Goal: Task Accomplishment & Management: Use online tool/utility

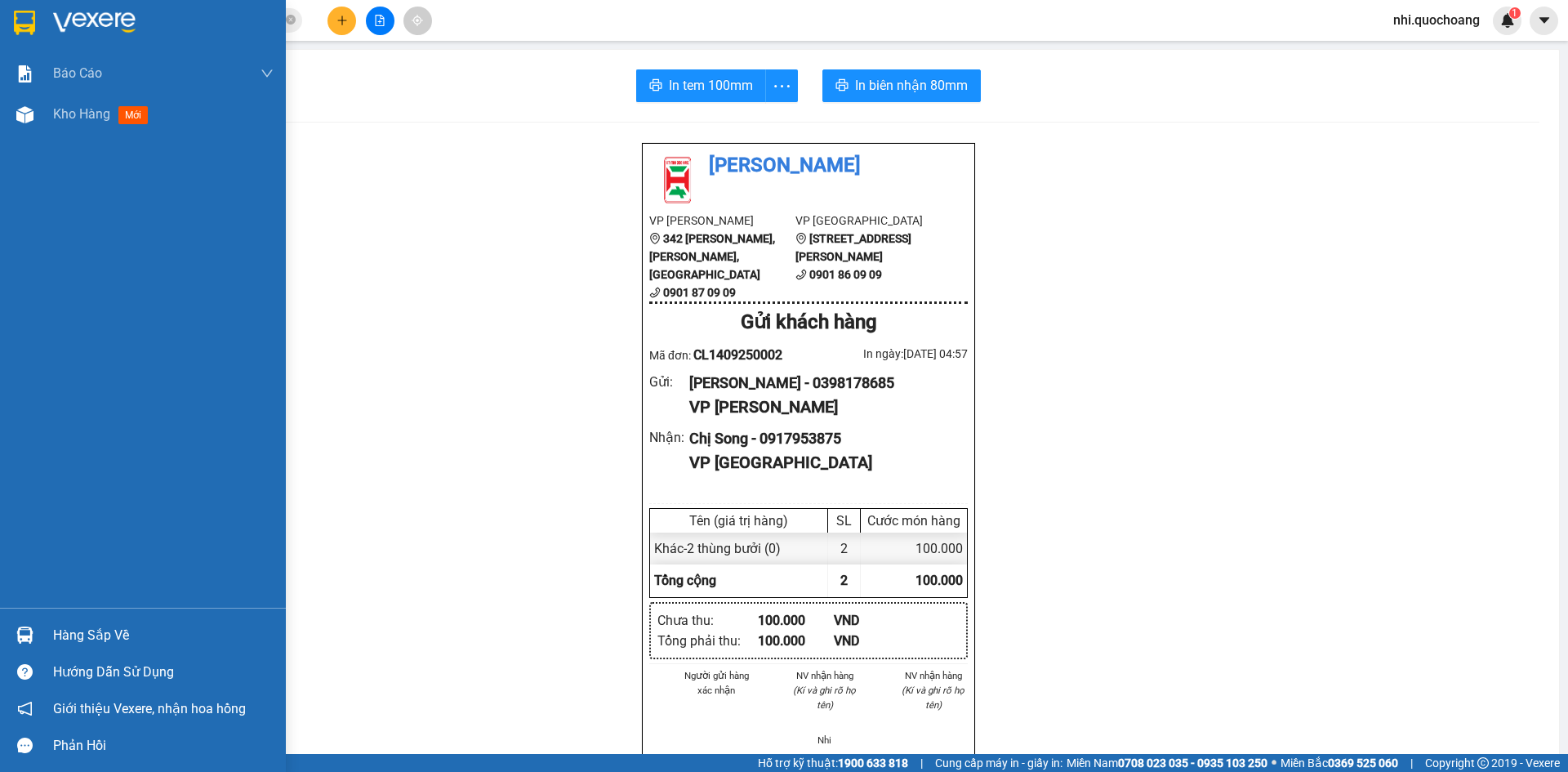
click at [26, 27] on img at bounding box center [24, 22] width 21 height 25
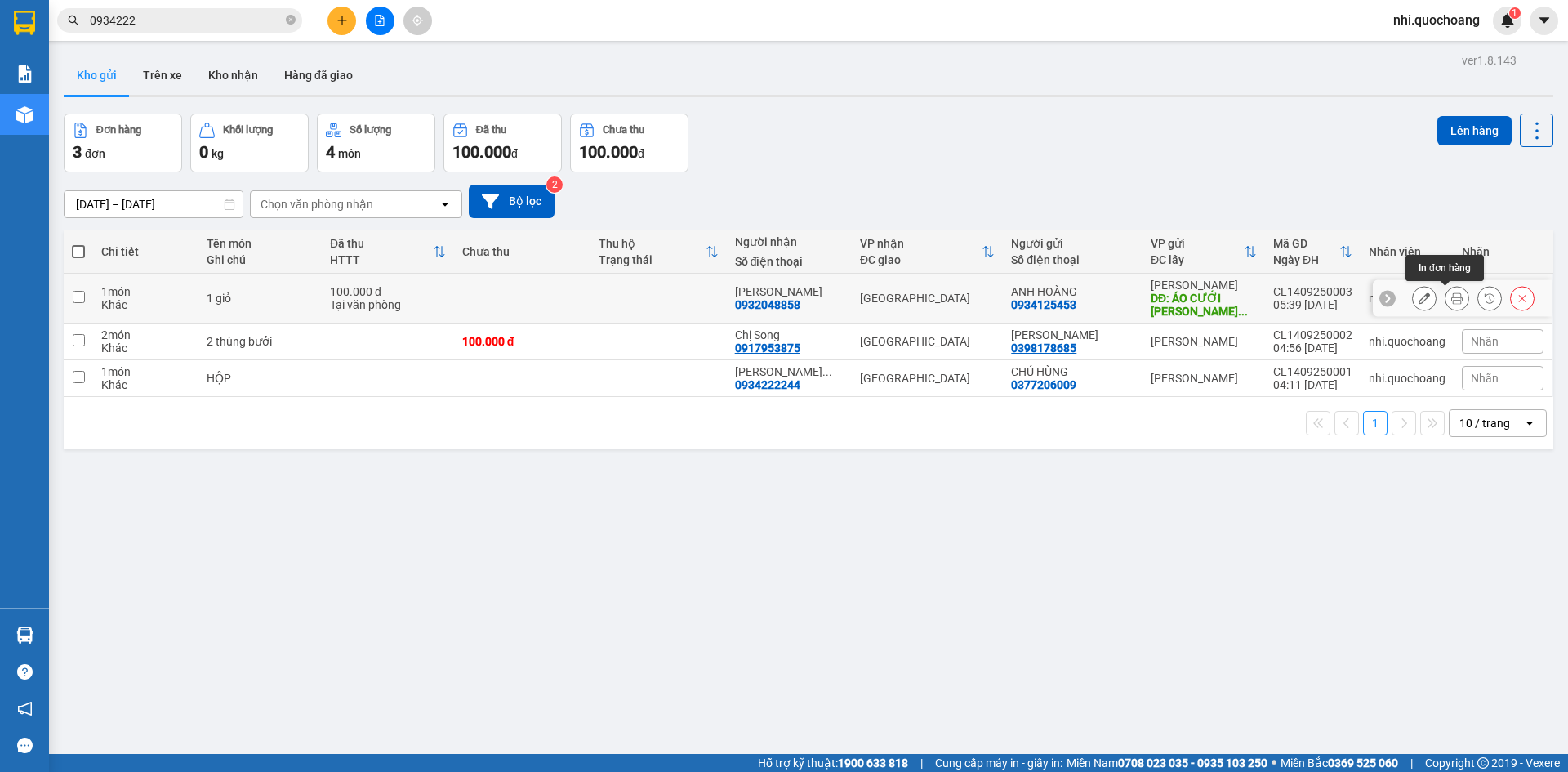
click at [1446, 305] on button at bounding box center [1457, 298] width 23 height 29
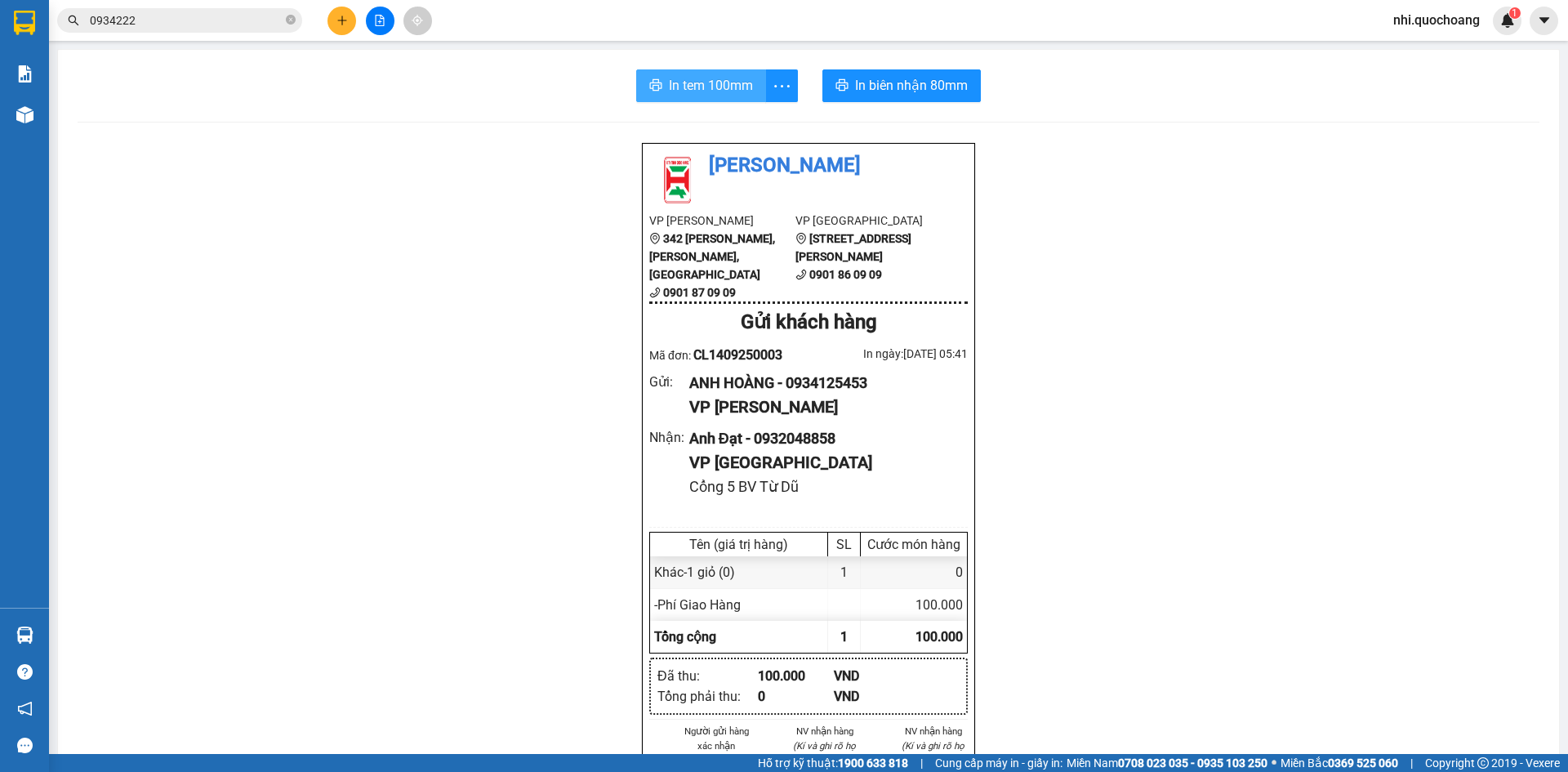
drag, startPoint x: 681, startPoint y: 88, endPoint x: 1274, endPoint y: 336, distance: 642.8
click at [688, 88] on span "In tem 100mm" at bounding box center [711, 85] width 84 height 20
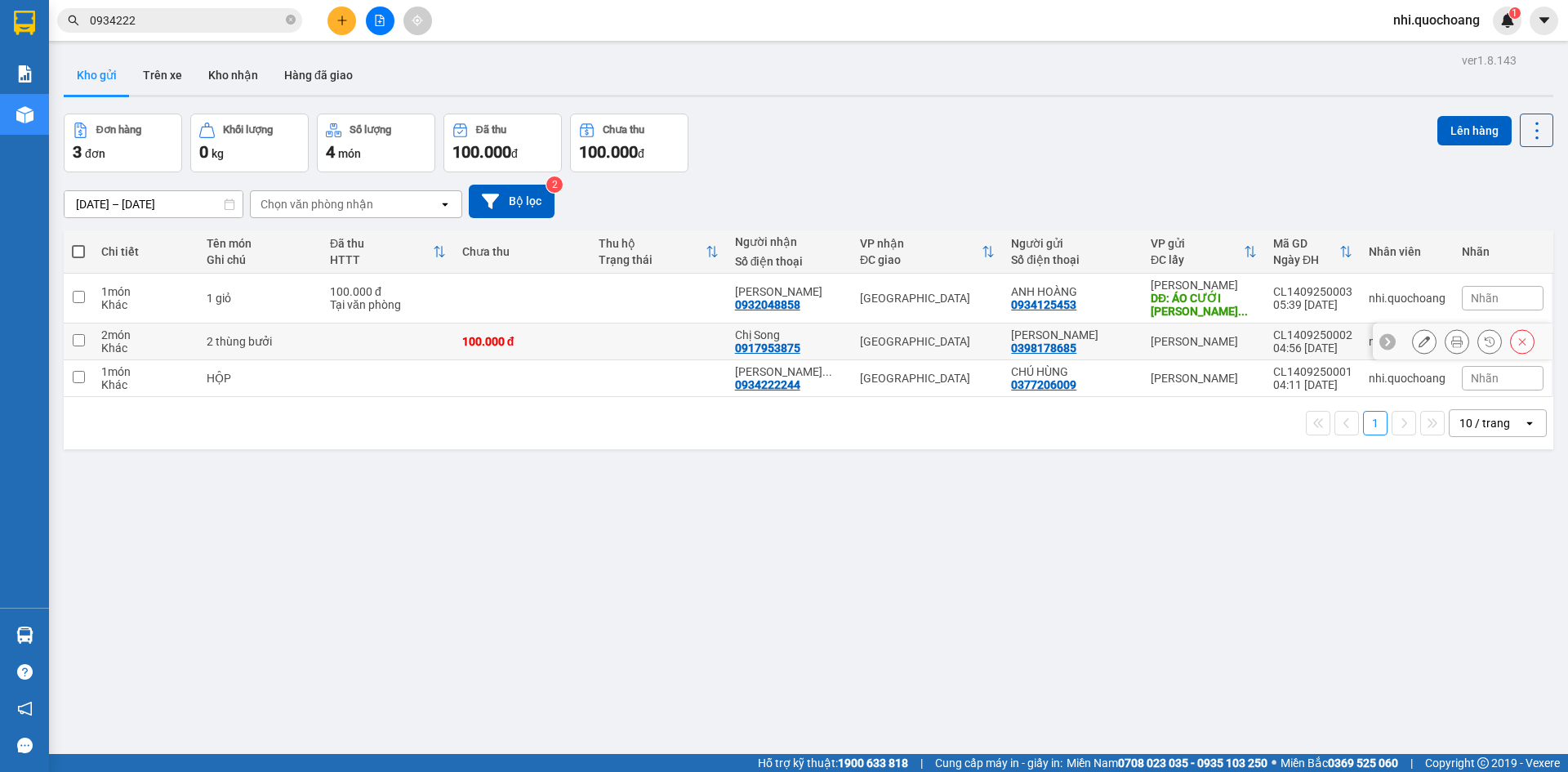
drag, startPoint x: 76, startPoint y: 337, endPoint x: 76, endPoint y: 308, distance: 29.0
click at [82, 332] on td at bounding box center [78, 341] width 30 height 37
checkbox input "true"
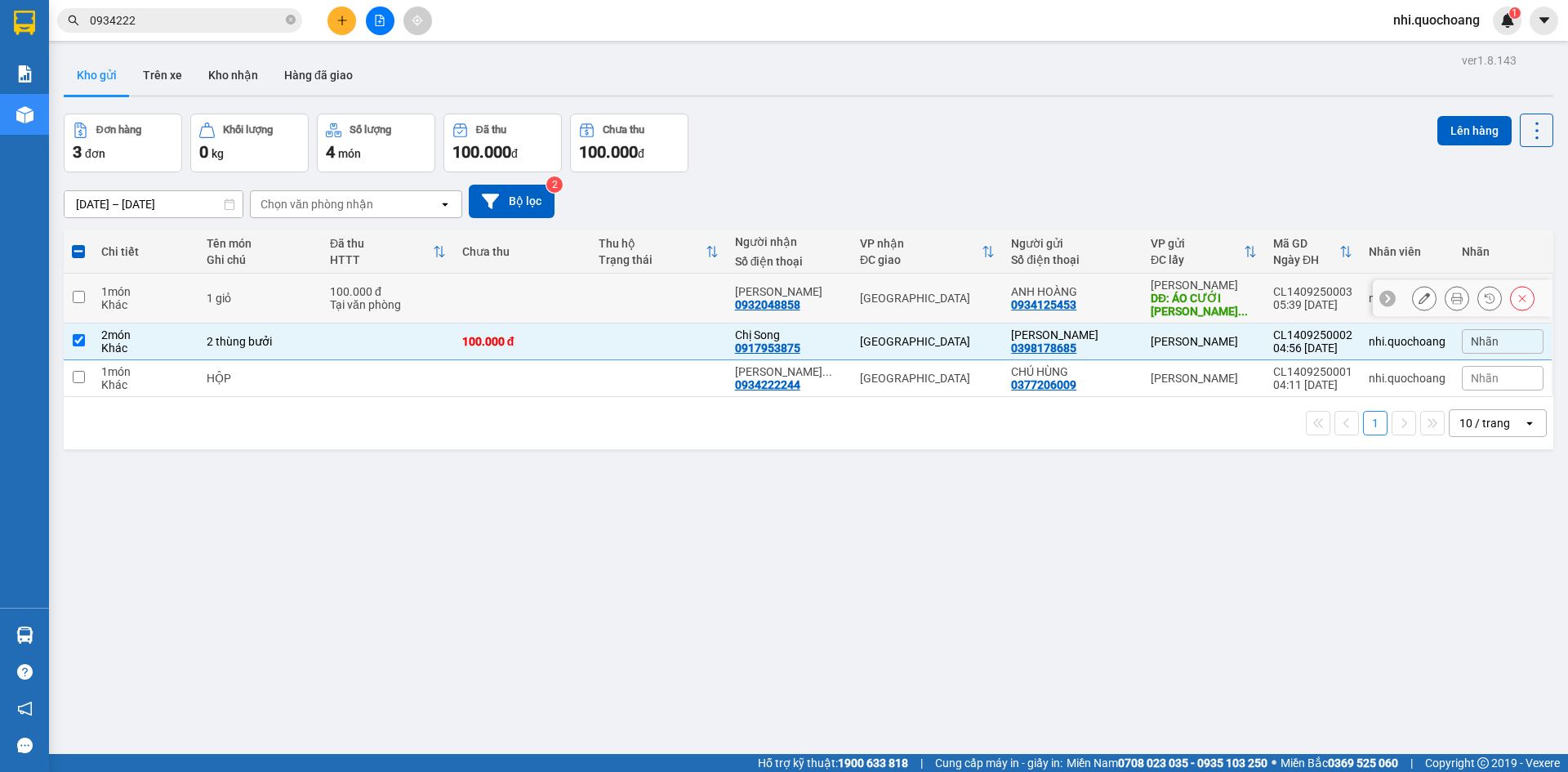
click at [83, 297] on input "checkbox" at bounding box center [78, 297] width 12 height 12
checkbox input "true"
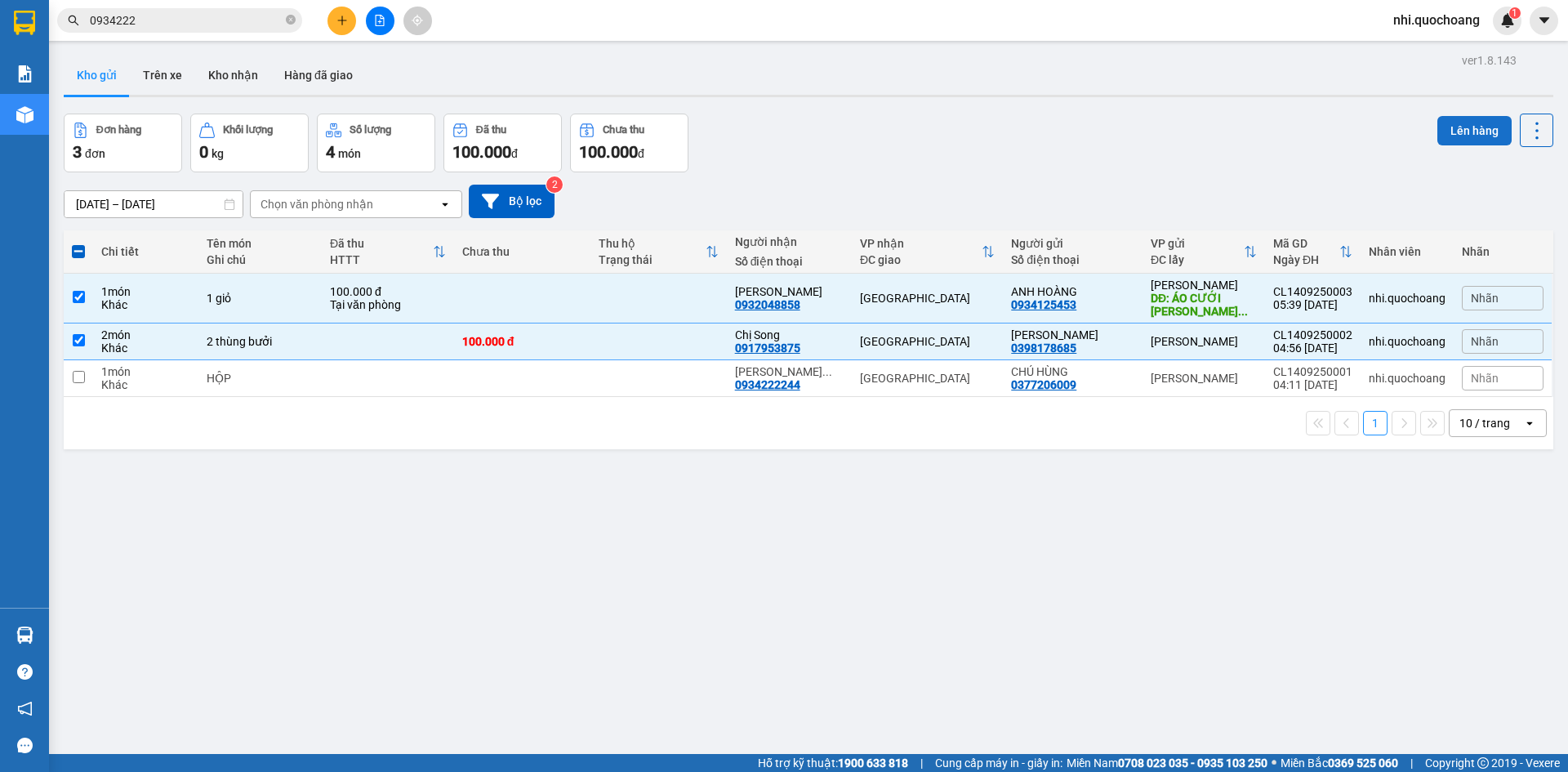
click at [1462, 133] on button "Lên hàng" at bounding box center [1474, 130] width 74 height 30
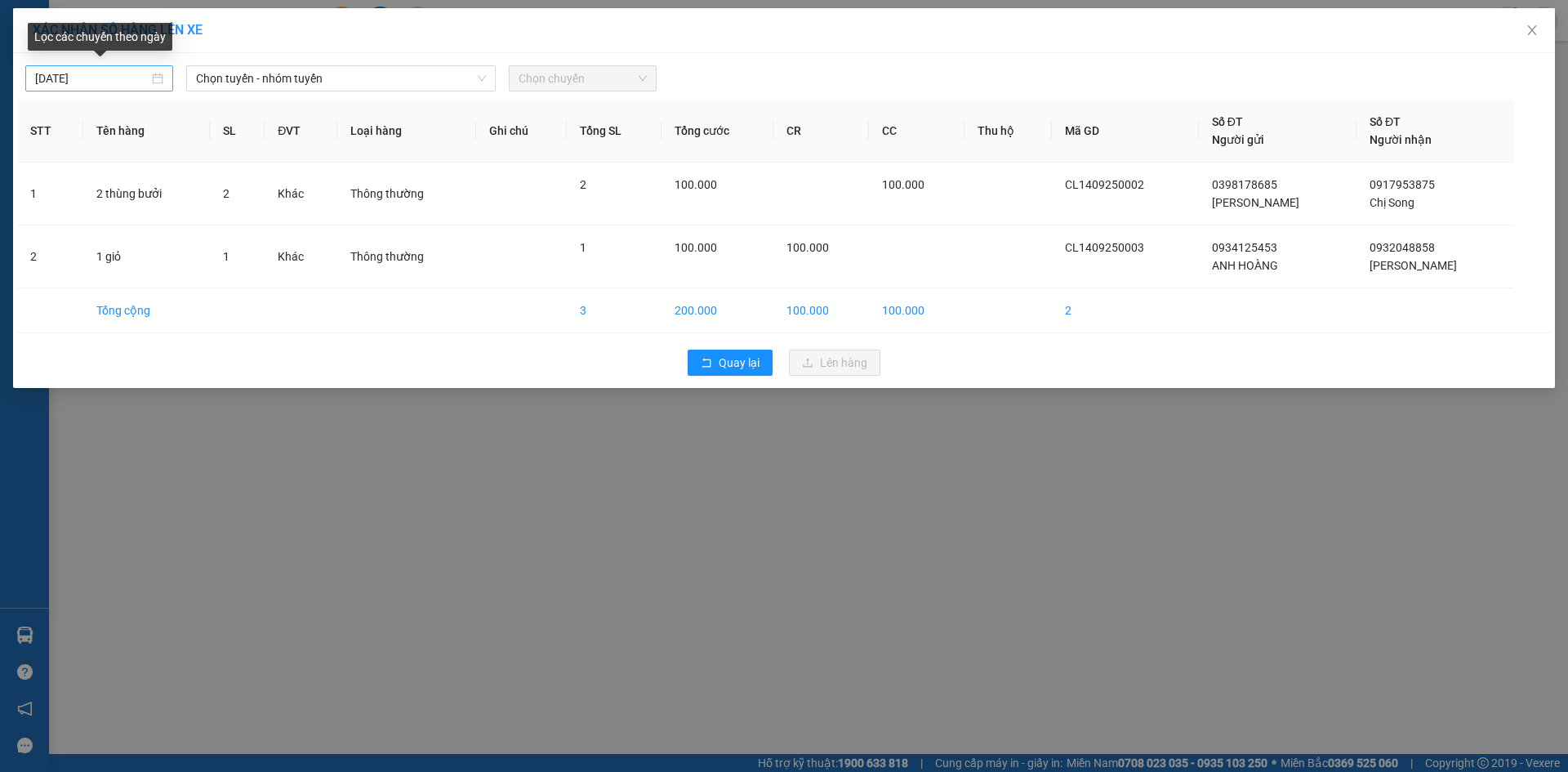
click at [166, 81] on div "[DATE]" at bounding box center [99, 78] width 148 height 26
type input "[DATE]"
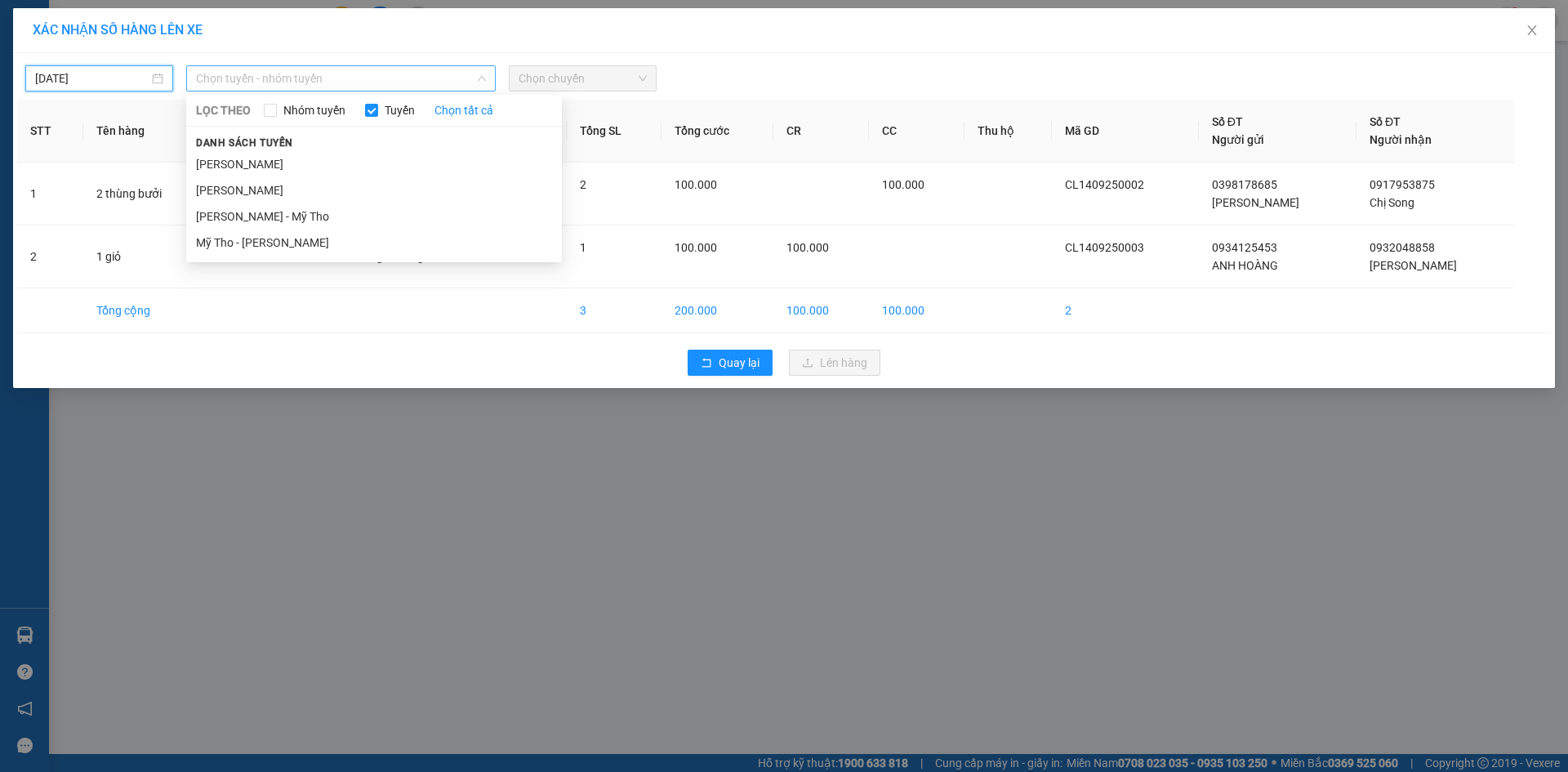
click at [382, 72] on span "Chọn tuyến - nhóm tuyến" at bounding box center [340, 78] width 290 height 25
click at [303, 158] on li "[PERSON_NAME]" at bounding box center [374, 164] width 376 height 26
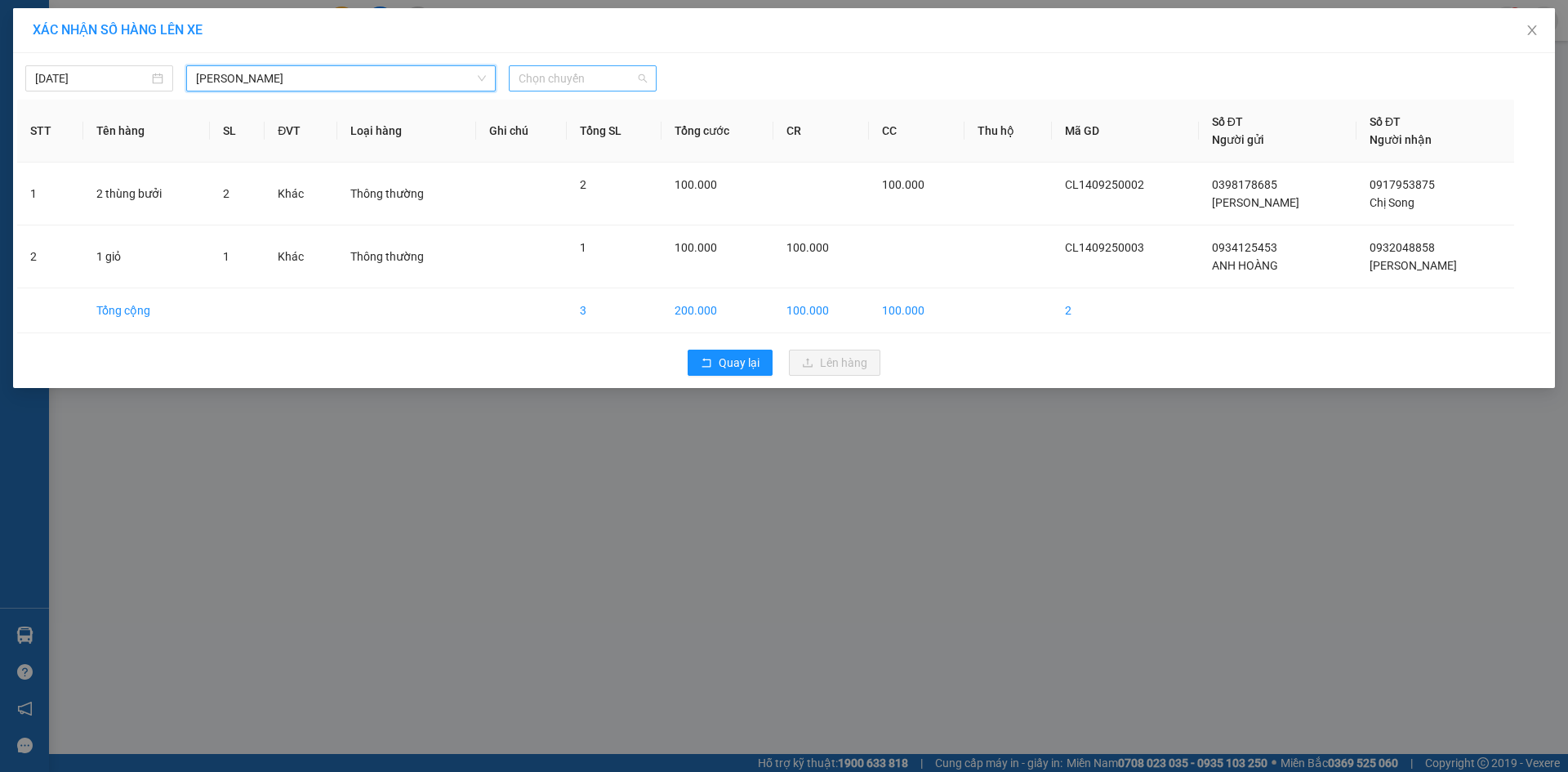
click at [631, 82] on span "Chọn chuyến" at bounding box center [582, 78] width 128 height 25
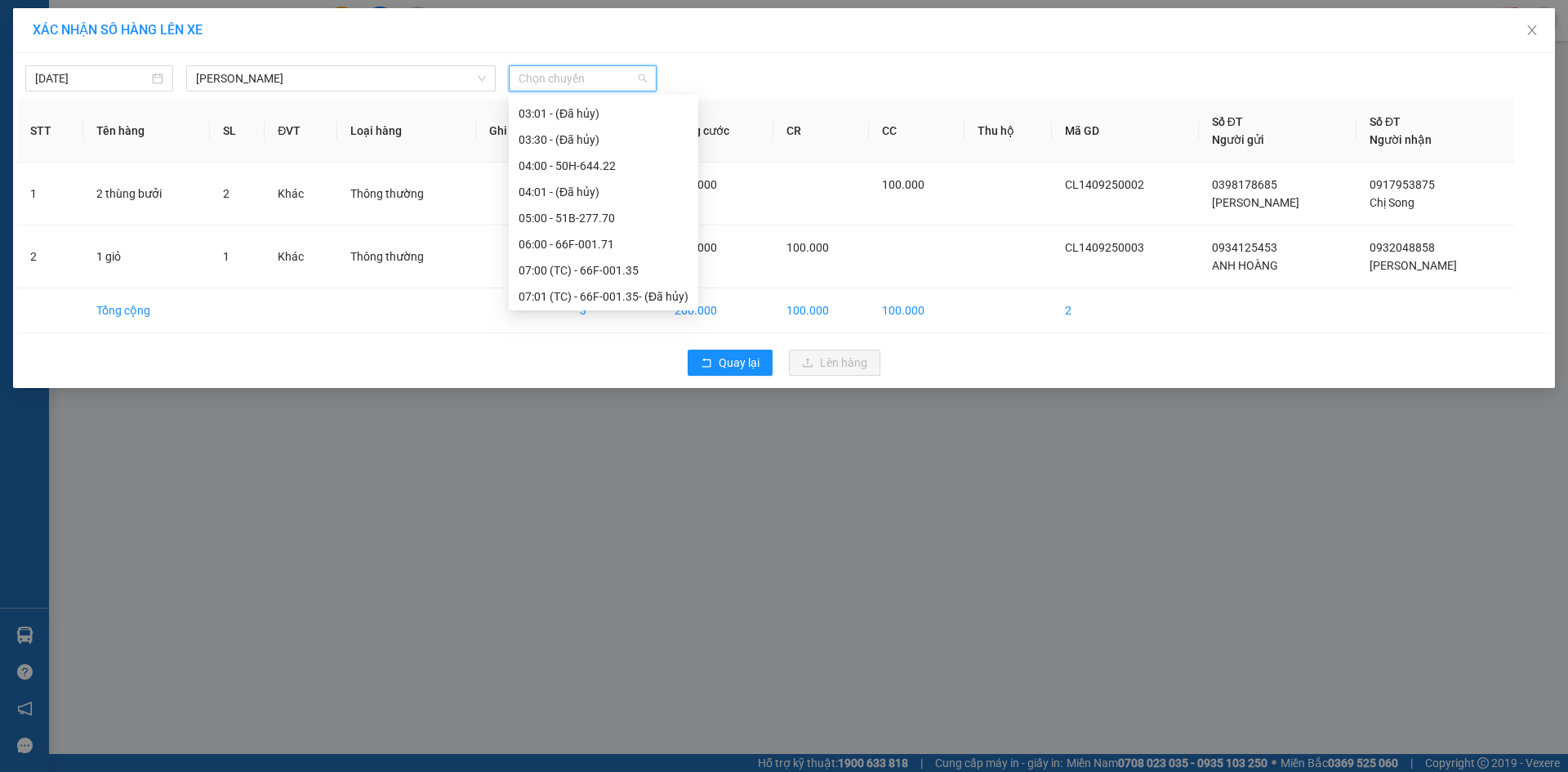
scroll to position [163, 0]
click at [580, 235] on div "06:00 - 66F-001.71" at bounding box center [604, 235] width 170 height 18
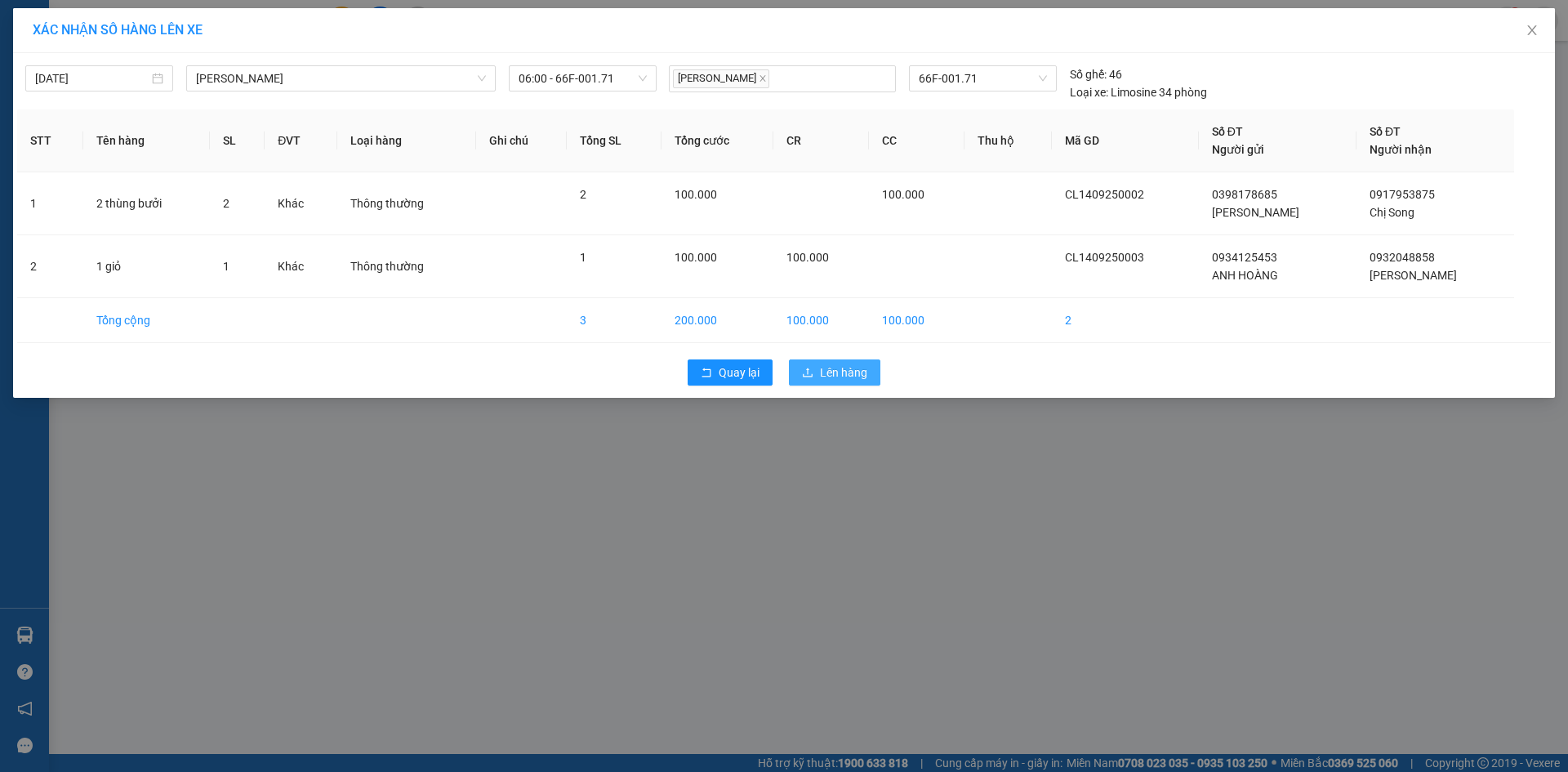
click at [815, 371] on button "Lên hàng" at bounding box center [835, 372] width 92 height 26
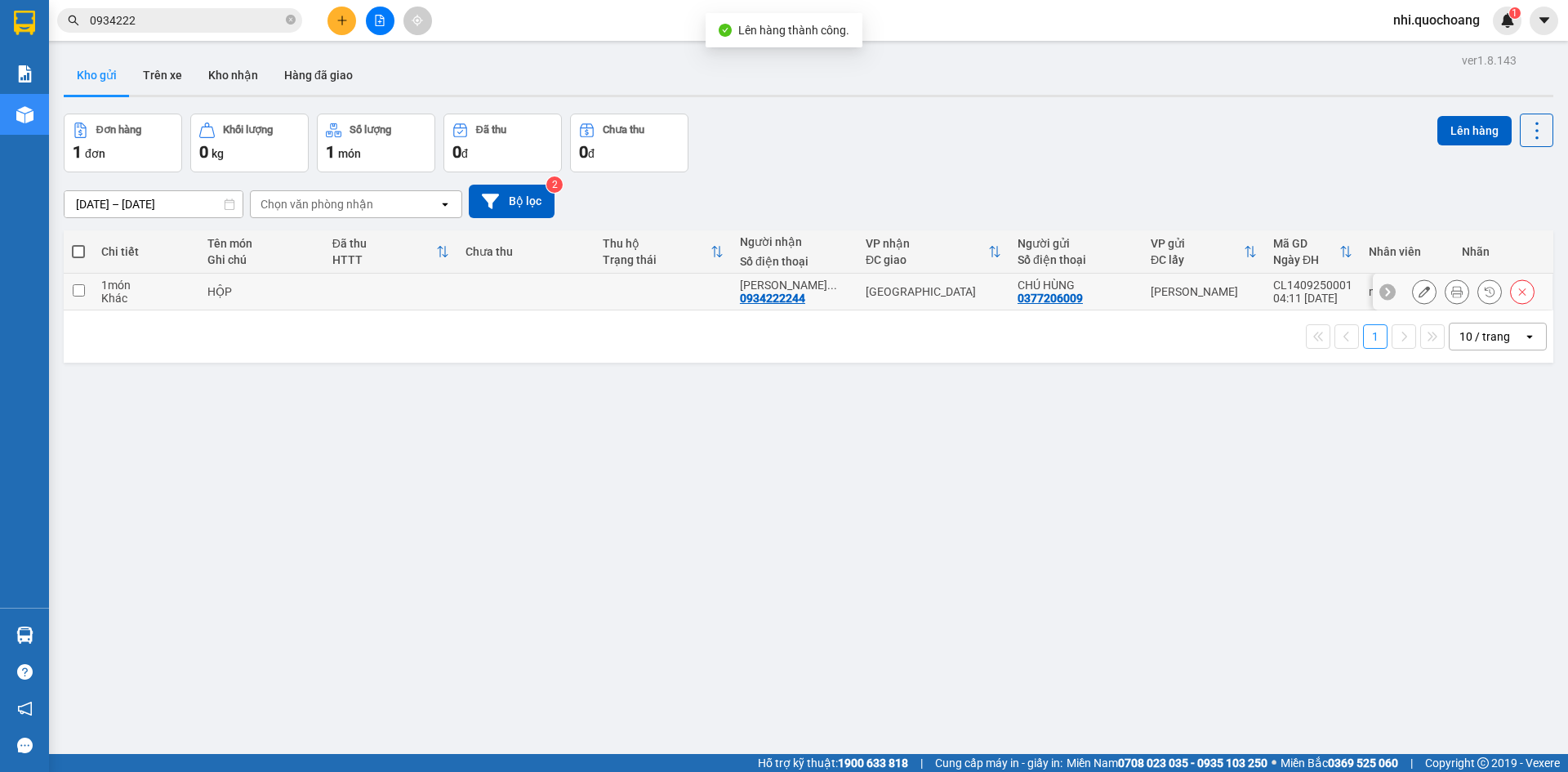
click at [82, 292] on input "checkbox" at bounding box center [78, 290] width 12 height 12
checkbox input "true"
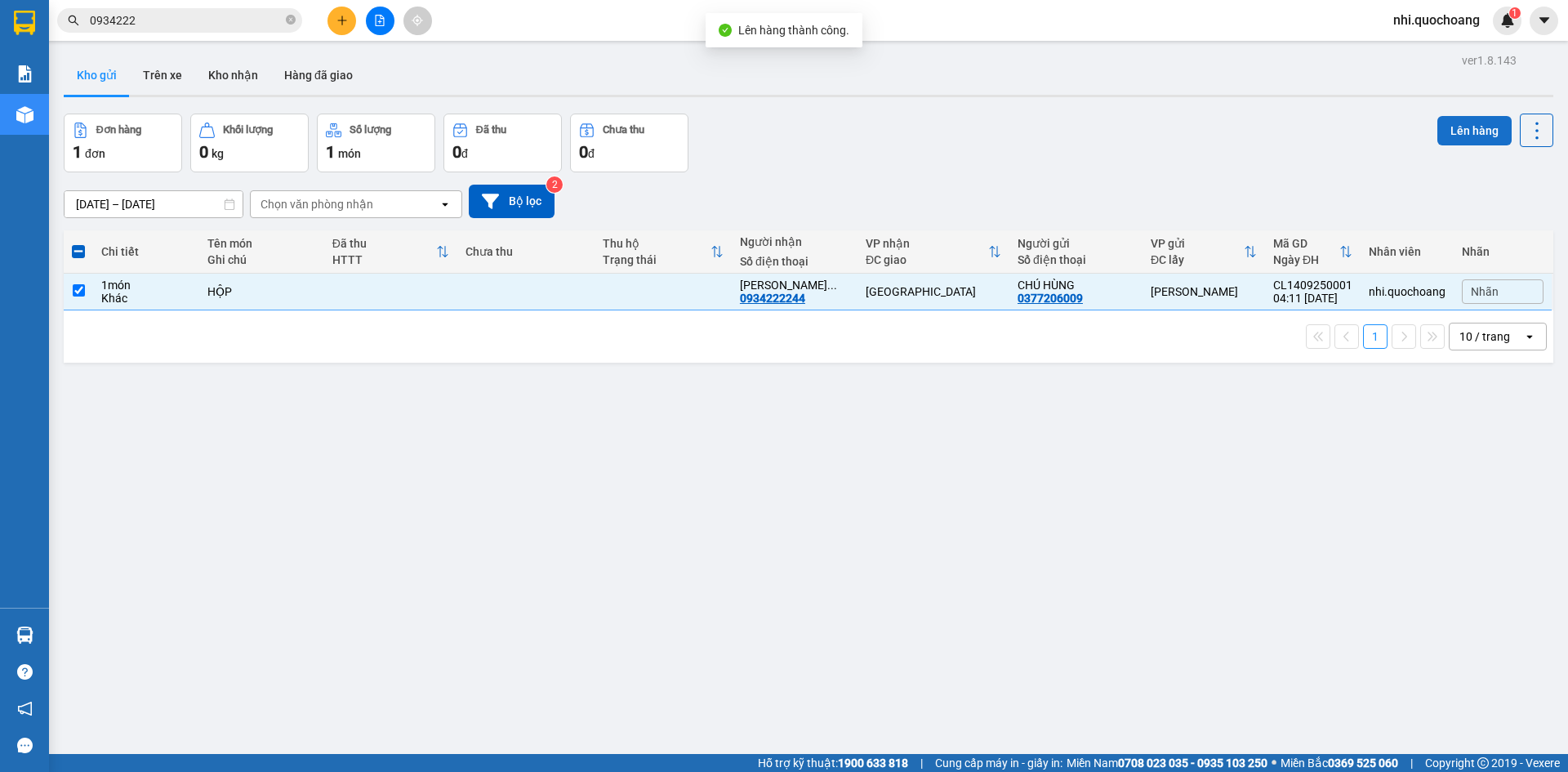
click at [1465, 133] on button "Lên hàng" at bounding box center [1474, 130] width 74 height 30
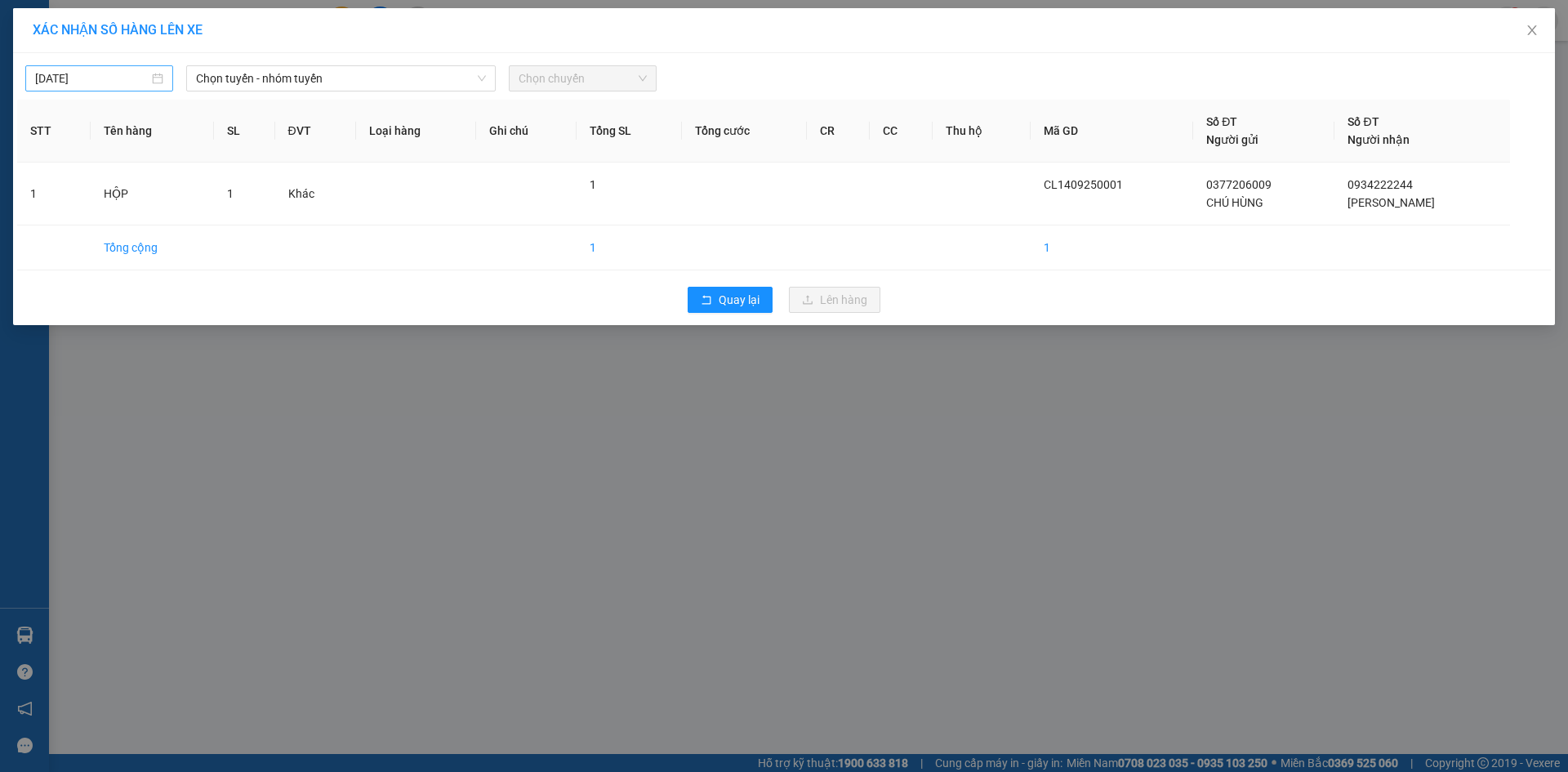
click at [154, 77] on div "[DATE]" at bounding box center [99, 78] width 128 height 18
click at [47, 221] on div "14" at bounding box center [49, 222] width 20 height 20
type input "[DATE]"
click at [309, 74] on span "Chọn tuyến - nhóm tuyến" at bounding box center [340, 78] width 290 height 25
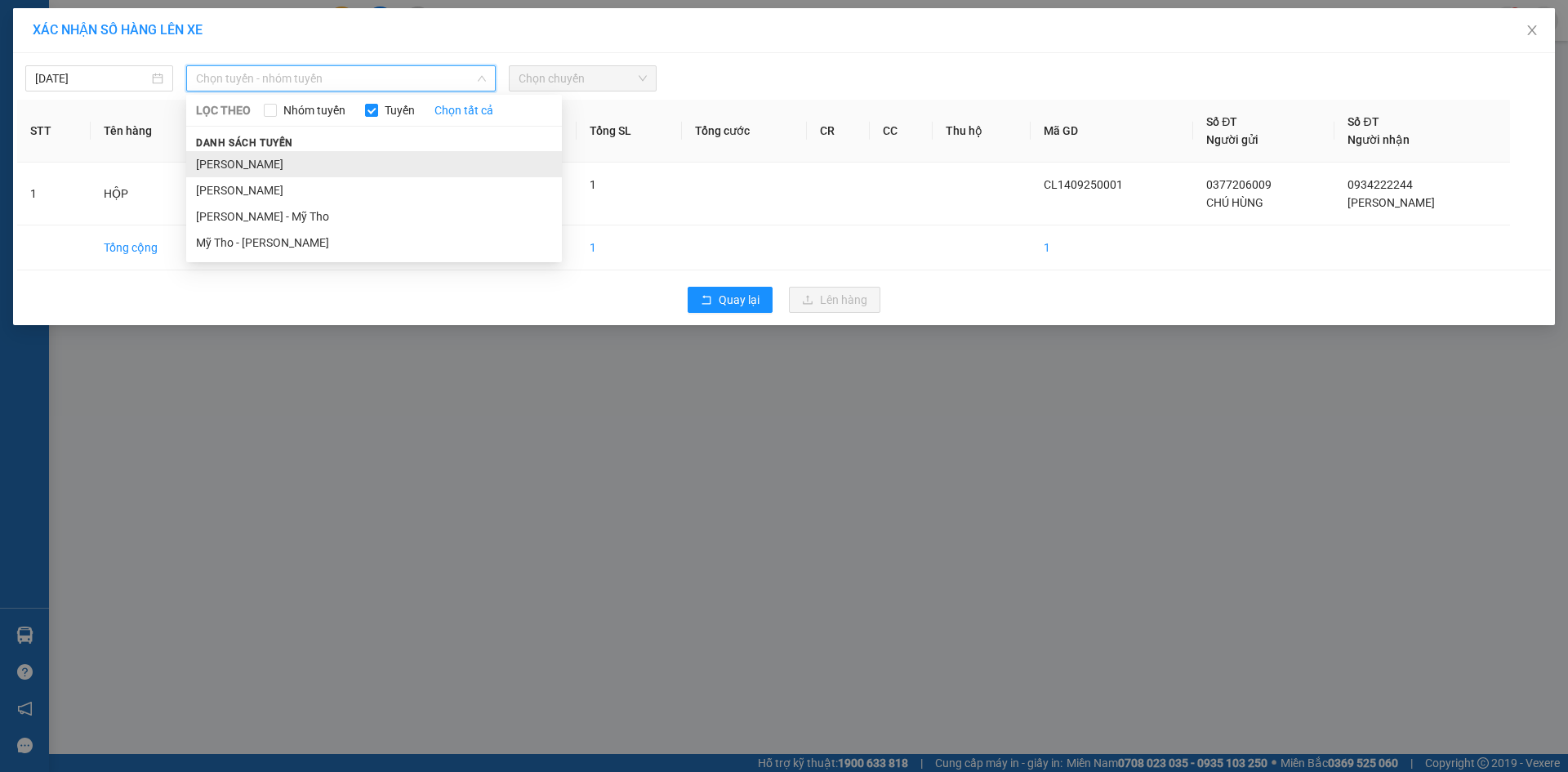
click at [236, 157] on li "[PERSON_NAME]" at bounding box center [374, 164] width 376 height 26
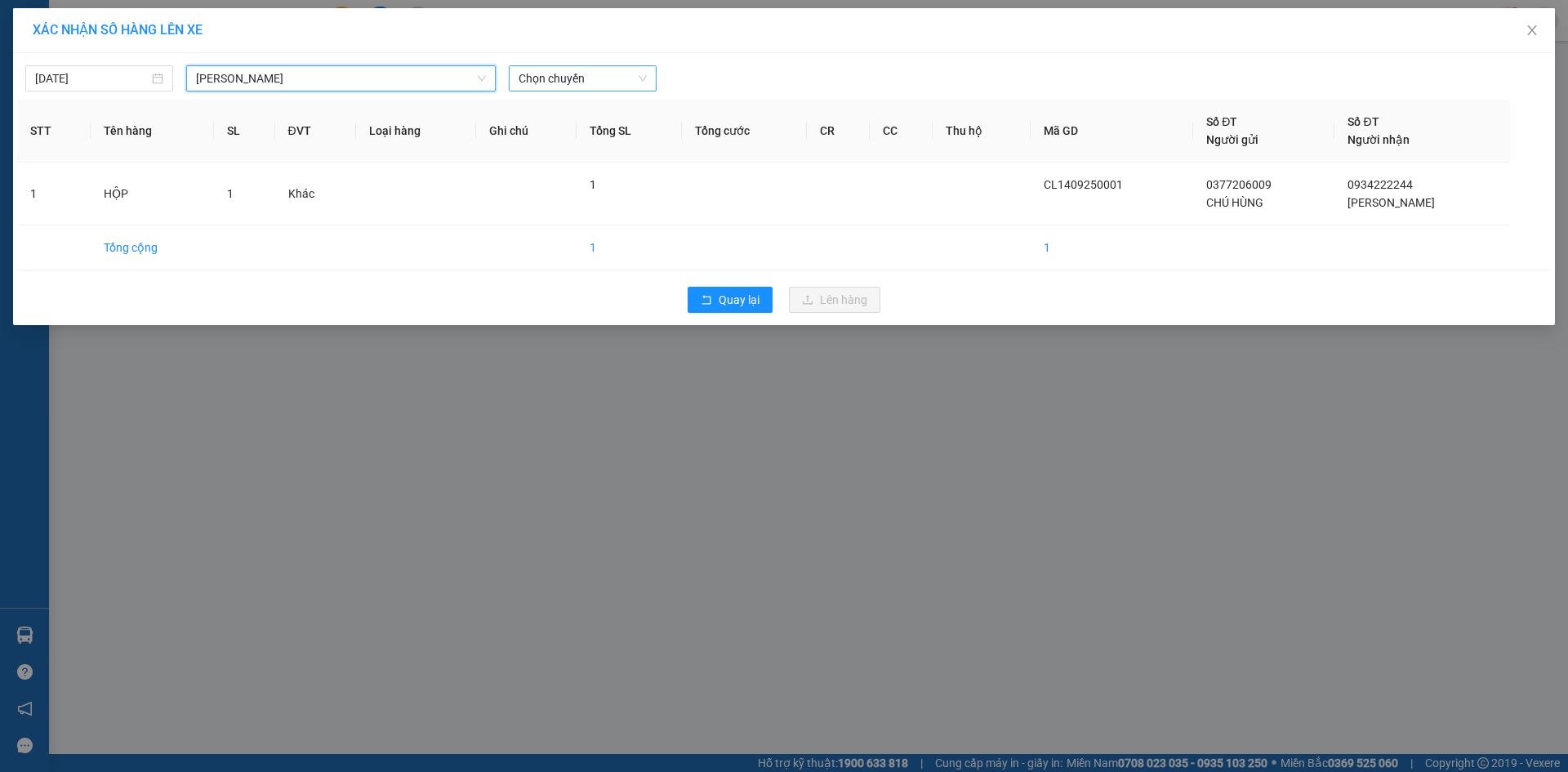
click at [593, 80] on span "Chọn chuyến" at bounding box center [582, 78] width 128 height 25
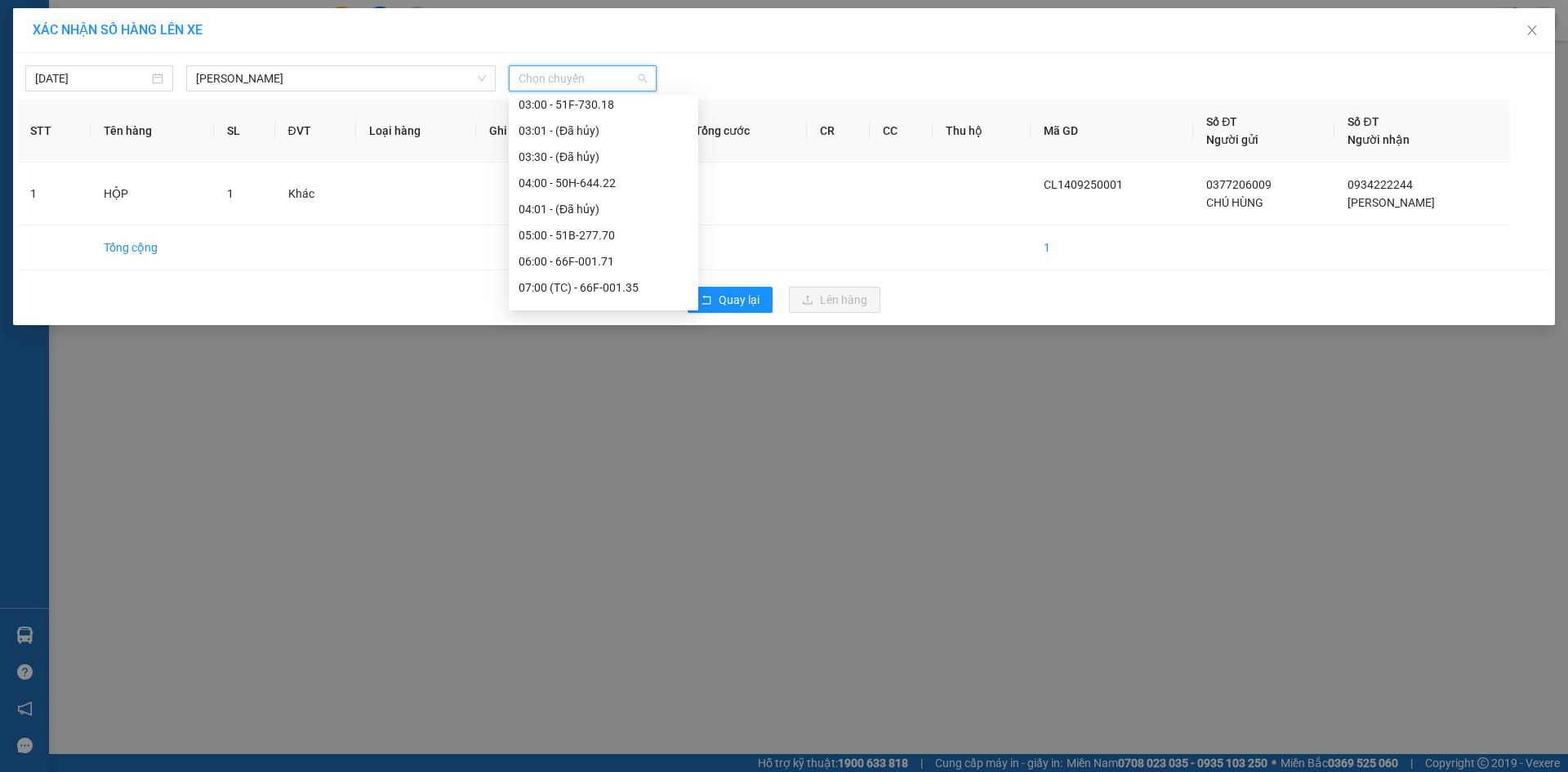
scroll to position [163, 0]
click at [559, 209] on div "05:00 - 51B-277.70" at bounding box center [604, 208] width 170 height 18
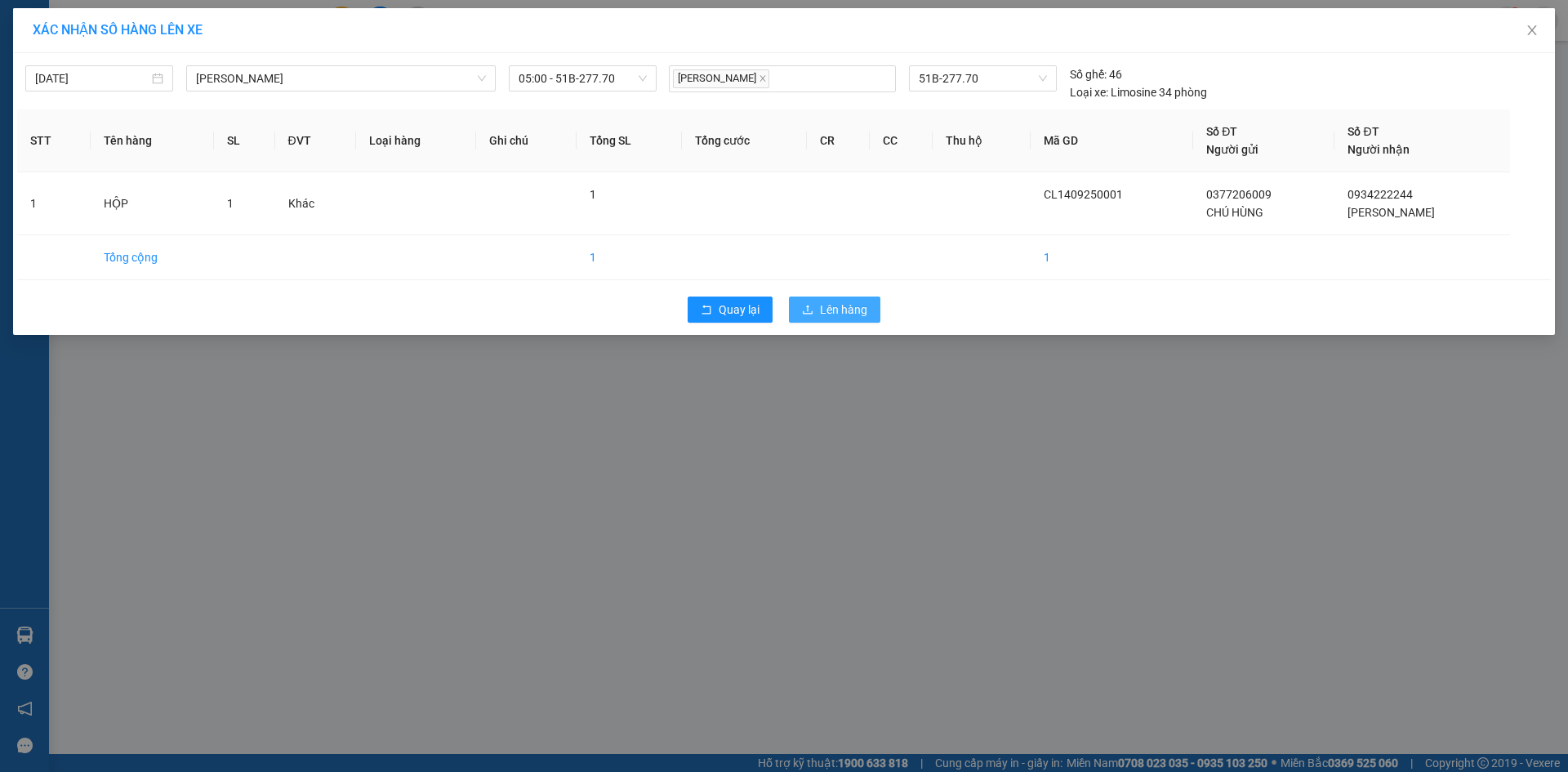
click at [849, 310] on span "Lên hàng" at bounding box center [844, 309] width 48 height 18
